Goal: Find specific page/section: Find specific page/section

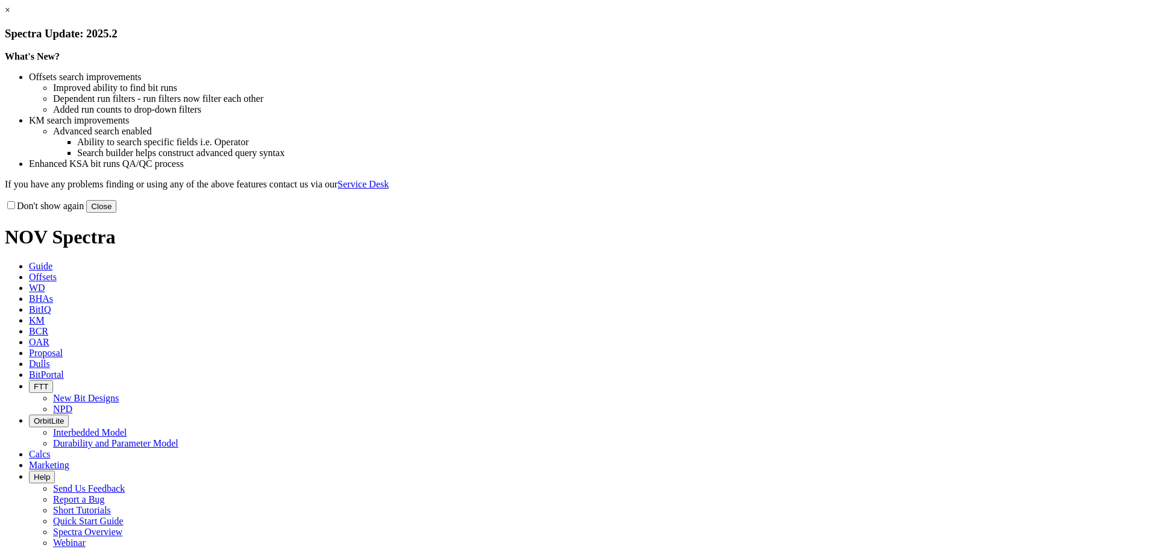
click at [116, 213] on button "Close" at bounding box center [101, 206] width 30 height 13
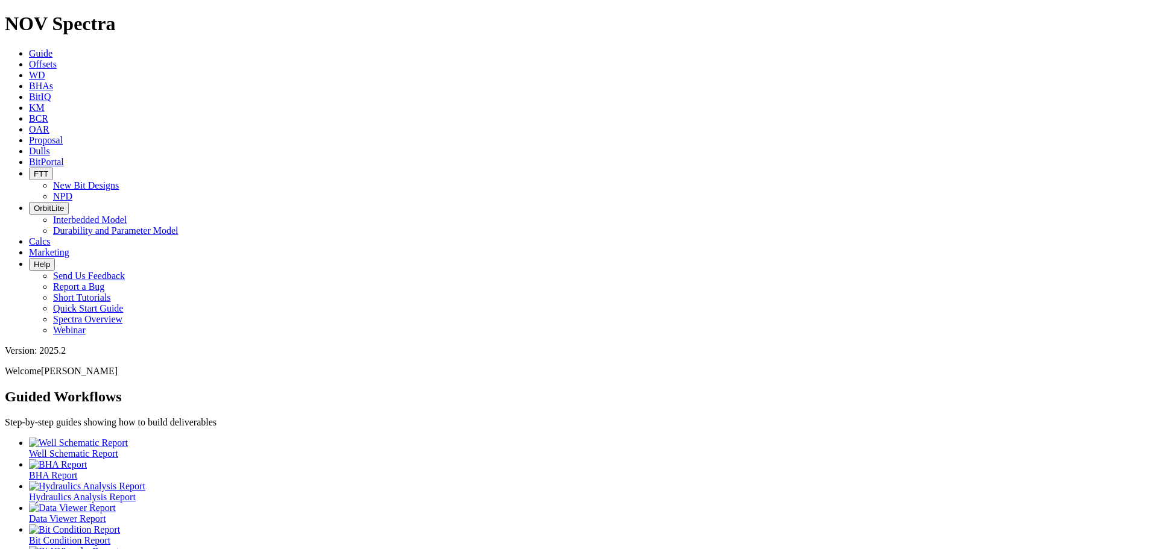
click at [57, 59] on span "Offsets" at bounding box center [43, 64] width 28 height 10
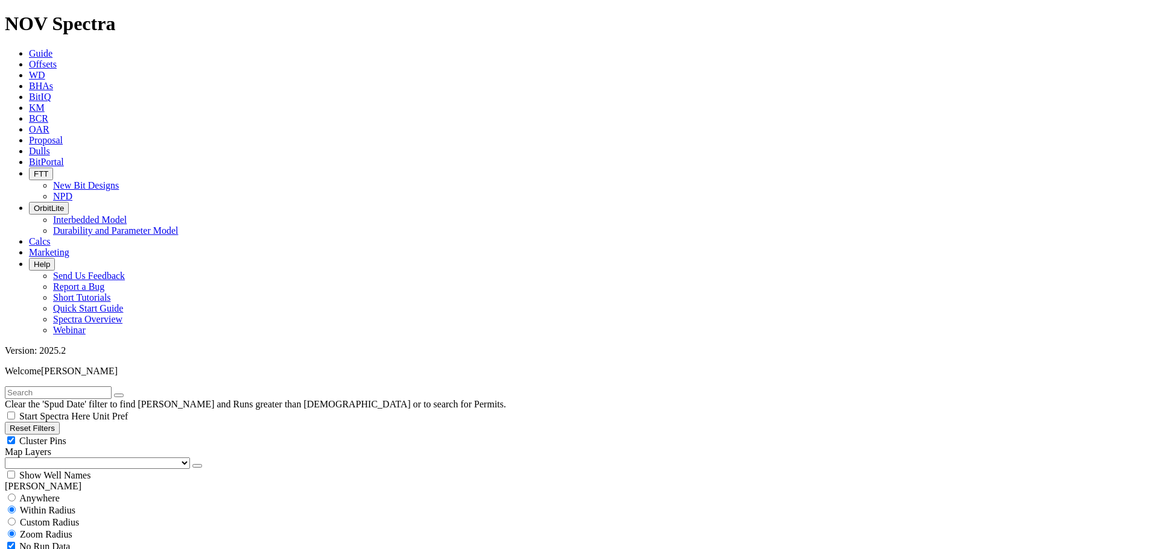
click at [26, 387] on input "text" at bounding box center [58, 393] width 107 height 13
type input "a320098"
click at [115, 435] on div "Cluster Pins" at bounding box center [579, 441] width 1148 height 12
checkbox input "false"
click at [76, 458] on select "US Counties [GEOGRAPHIC_DATA], [GEOGRAPHIC_DATA] [GEOGRAPHIC_DATA], [GEOGRAPHIC…" at bounding box center [97, 463] width 185 height 11
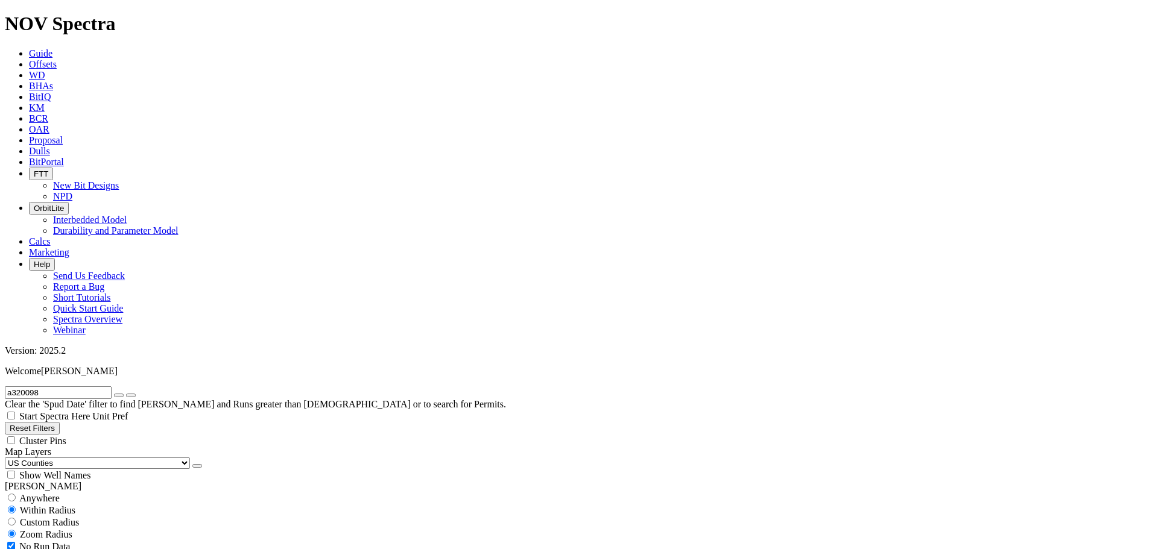
click at [9, 458] on select "US Counties [GEOGRAPHIC_DATA], [GEOGRAPHIC_DATA] [GEOGRAPHIC_DATA], [GEOGRAPHIC…" at bounding box center [97, 463] width 185 height 11
